Goal: Find specific page/section: Find specific page/section

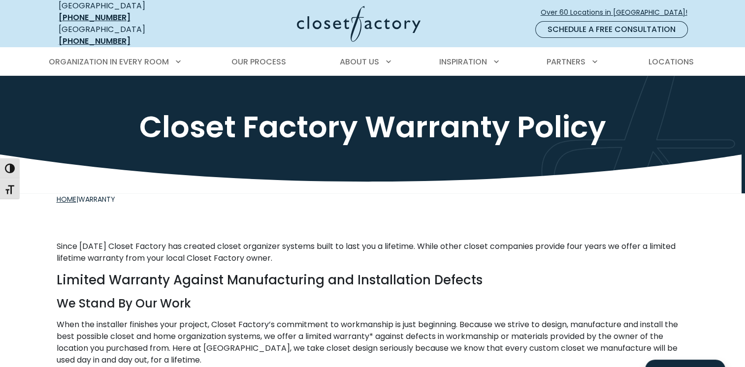
click at [68, 194] on link "Home" at bounding box center [67, 199] width 20 height 10
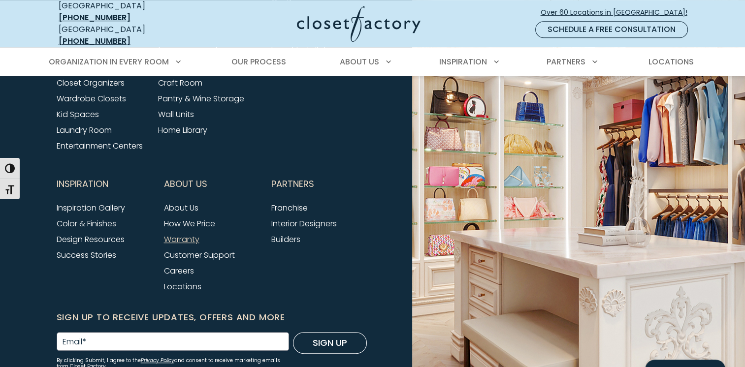
scroll to position [640, 0]
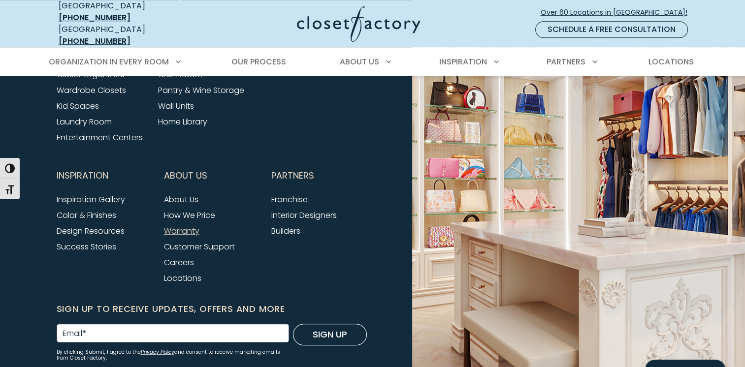
click at [176, 225] on link "Warranty" at bounding box center [181, 230] width 35 height 11
